Goal: Transaction & Acquisition: Purchase product/service

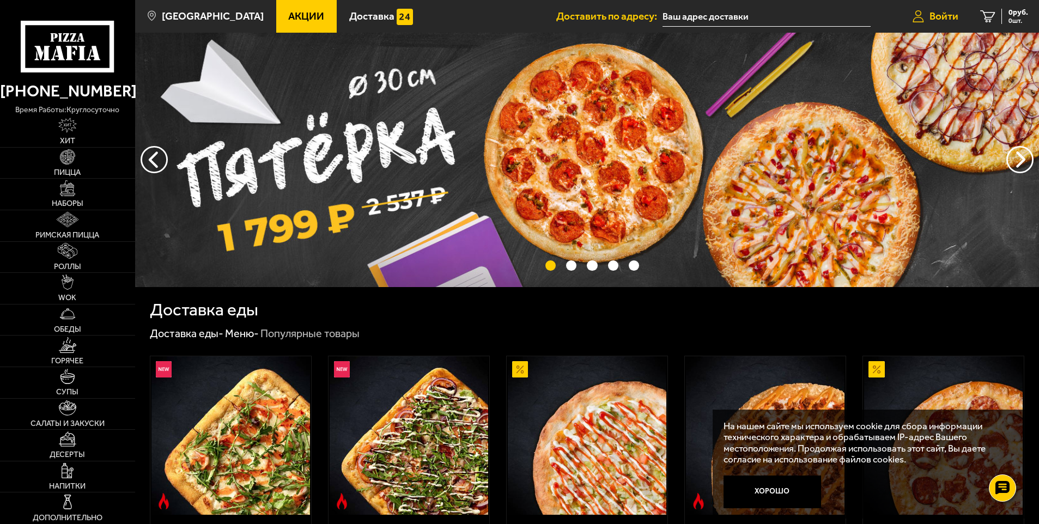
click at [929, 18] on span "Войти" at bounding box center [943, 16] width 29 height 10
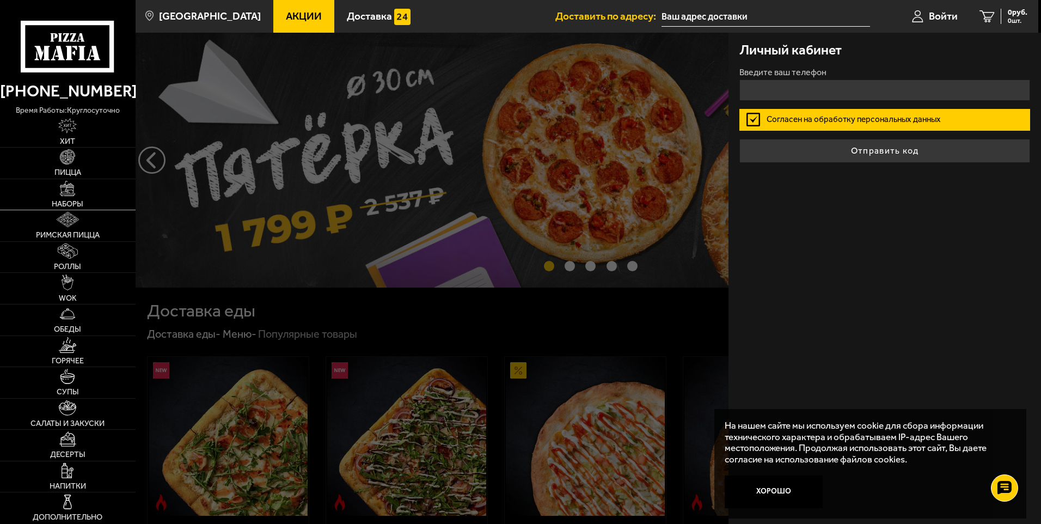
click at [78, 200] on span "Наборы" at bounding box center [68, 204] width 32 height 8
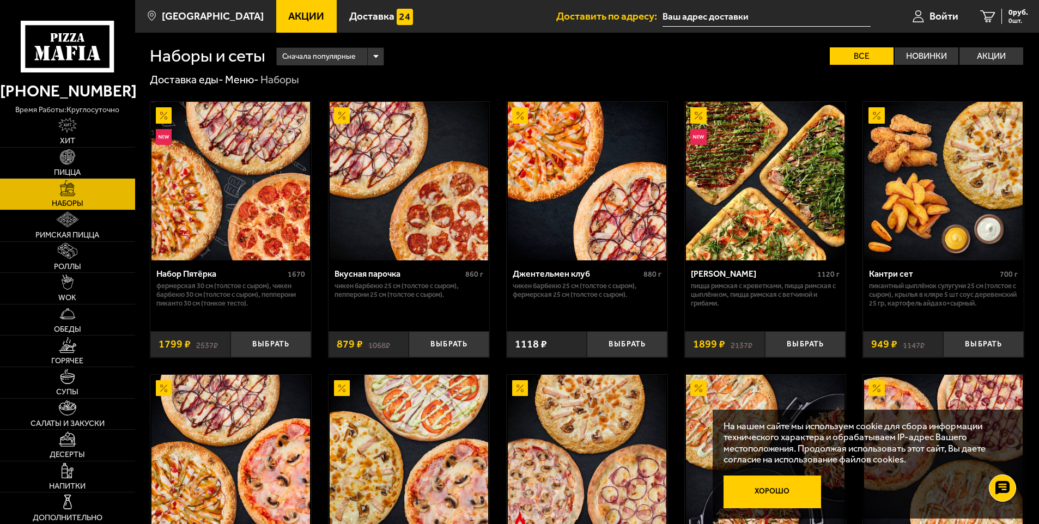
click at [757, 499] on button "Хорошо" at bounding box center [771, 491] width 97 height 33
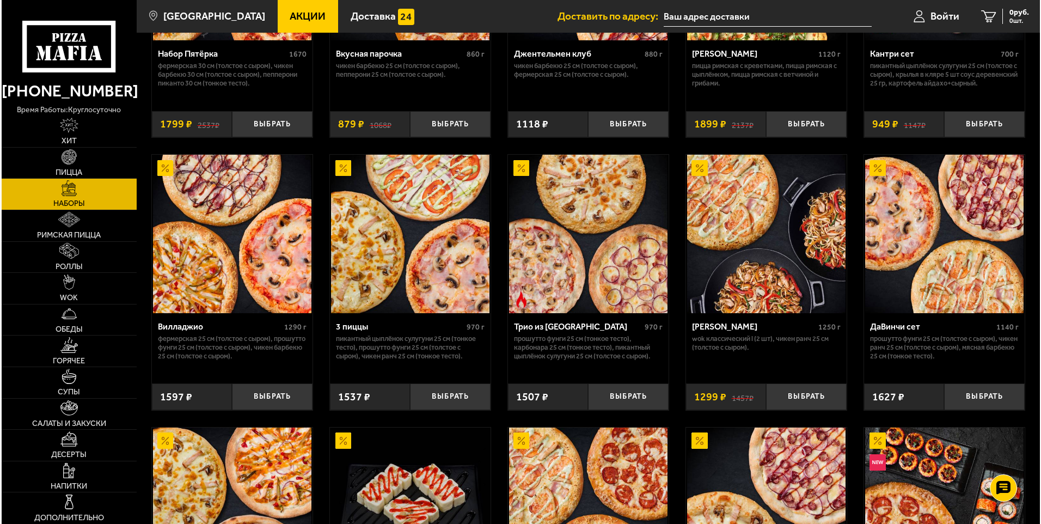
scroll to position [218, 0]
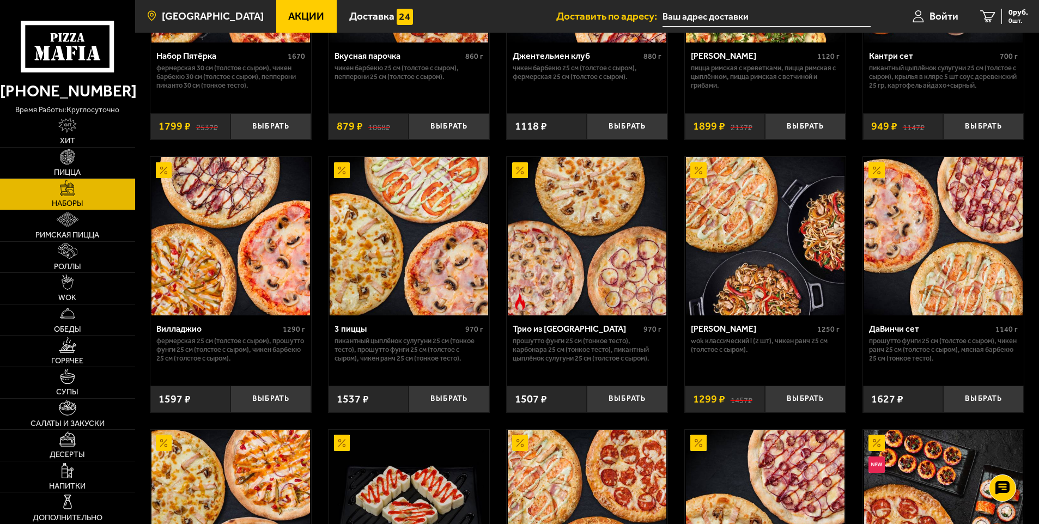
click at [194, 4] on link "[GEOGRAPHIC_DATA]" at bounding box center [205, 16] width 141 height 33
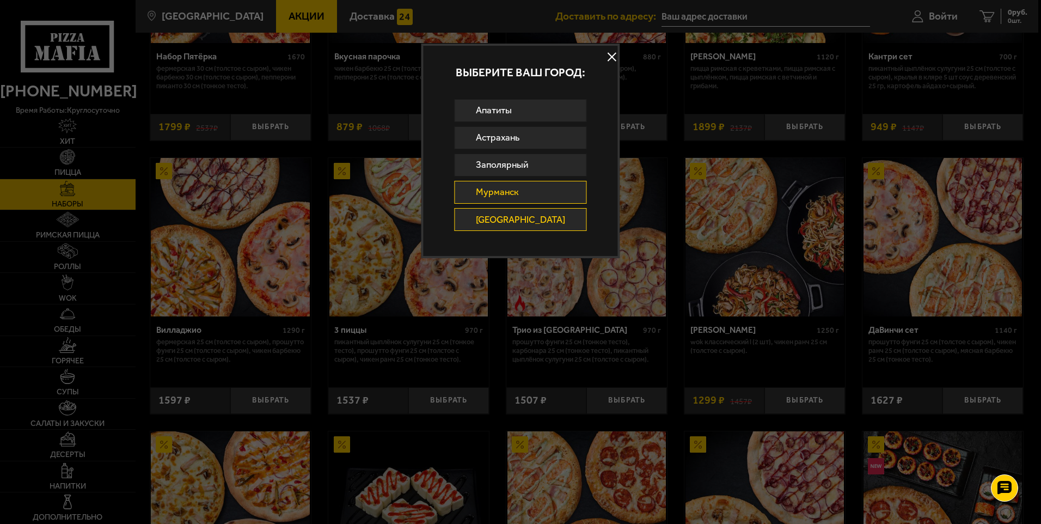
click at [489, 187] on link "Мурманск" at bounding box center [521, 192] width 132 height 23
